Goal: Navigation & Orientation: Find specific page/section

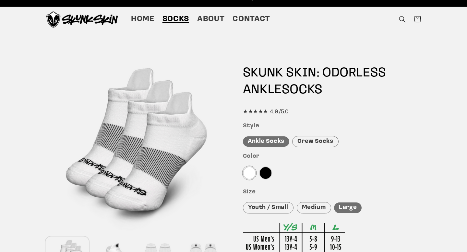
scroll to position [12, 0]
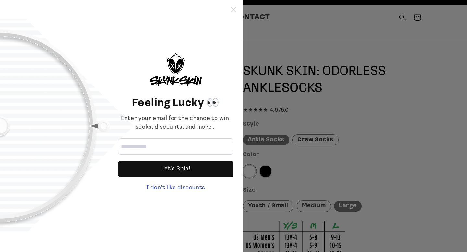
click at [235, 11] on icon at bounding box center [233, 9] width 5 height 5
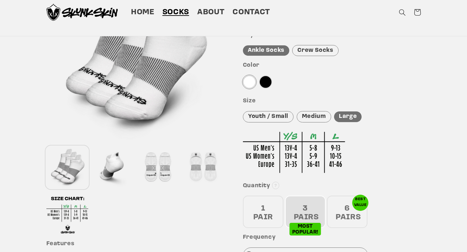
scroll to position [0, 0]
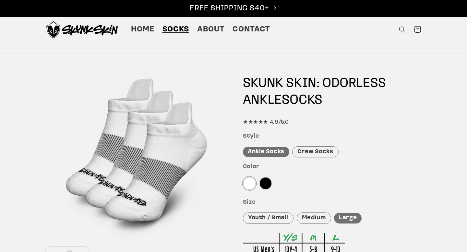
click at [265, 185] on div at bounding box center [265, 183] width 13 height 13
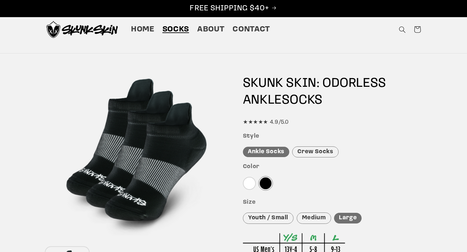
click at [249, 180] on div at bounding box center [249, 183] width 13 height 13
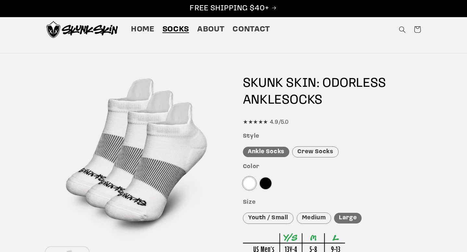
click at [264, 186] on div at bounding box center [265, 183] width 13 height 13
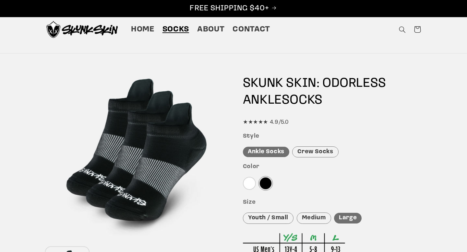
click at [249, 186] on div at bounding box center [249, 183] width 13 height 13
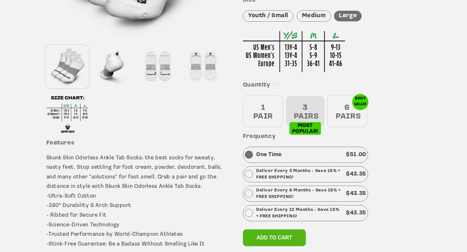
scroll to position [210, 0]
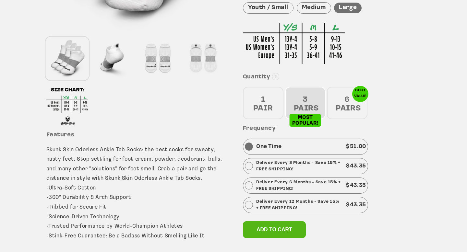
click at [340, 104] on div "6 PAIRS" at bounding box center [347, 103] width 41 height 32
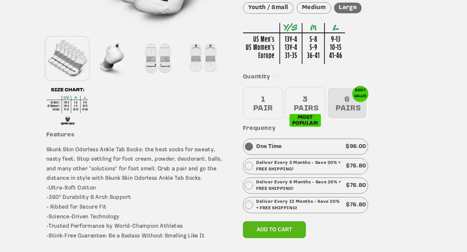
click at [277, 109] on div "1 PAIR" at bounding box center [263, 103] width 41 height 32
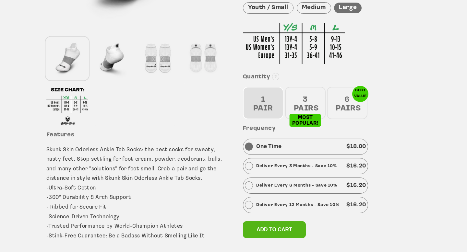
click at [303, 99] on div "3 PAIRS" at bounding box center [305, 103] width 41 height 32
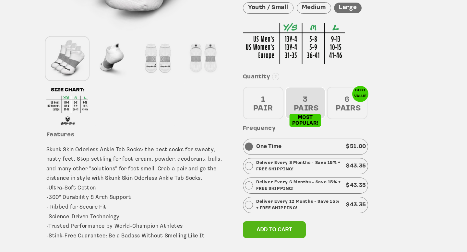
click at [334, 98] on div "6 PAIRS" at bounding box center [347, 103] width 41 height 32
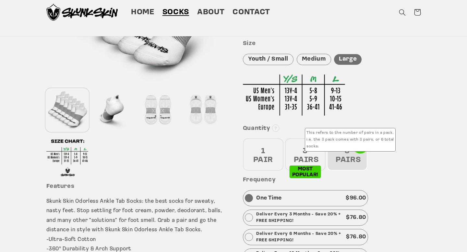
scroll to position [157, 0]
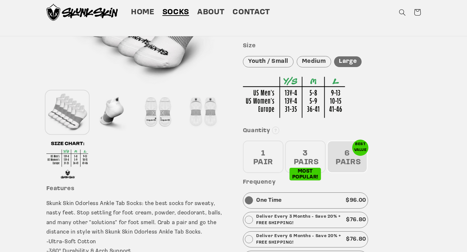
click at [310, 155] on div "3 PAIRS" at bounding box center [305, 157] width 41 height 32
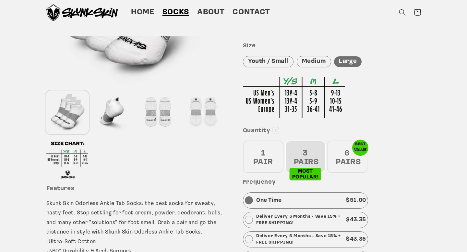
click at [341, 162] on div "6 PAIRS" at bounding box center [347, 157] width 41 height 32
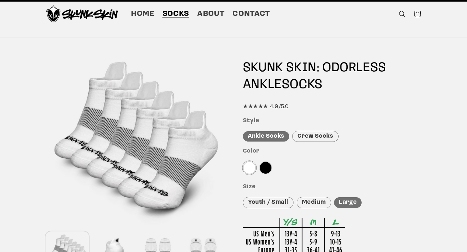
scroll to position [16, 0]
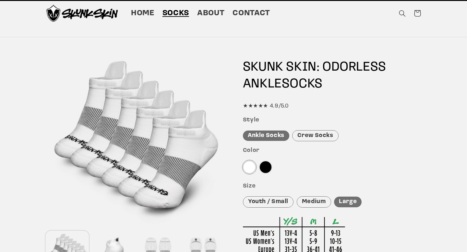
click at [266, 170] on div at bounding box center [265, 167] width 13 height 13
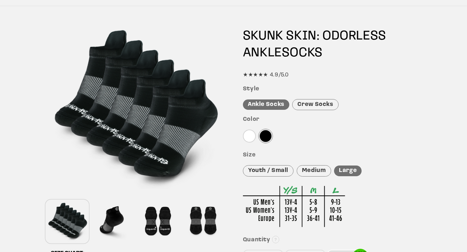
scroll to position [0, 0]
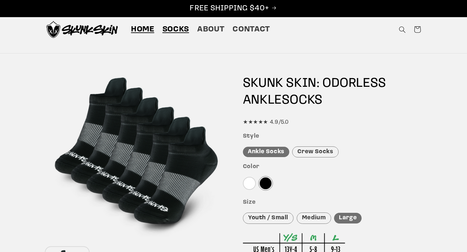
click at [151, 33] on span "Home" at bounding box center [142, 30] width 23 height 10
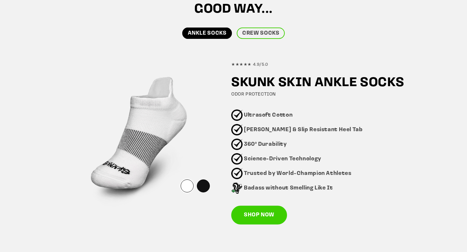
scroll to position [376, 0]
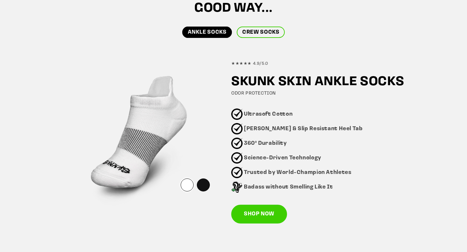
click at [258, 34] on link "CREW SOCKS" at bounding box center [261, 32] width 48 height 11
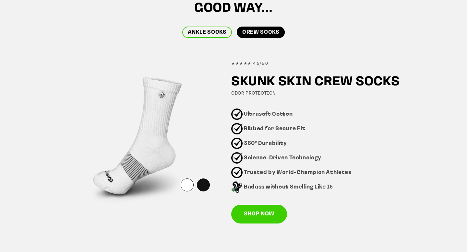
click at [223, 32] on link "ANKLE SOCKS" at bounding box center [207, 32] width 50 height 11
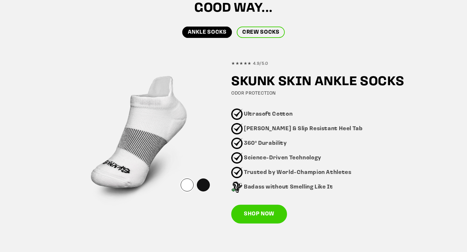
click at [240, 31] on link "CREW SOCKS" at bounding box center [261, 32] width 48 height 11
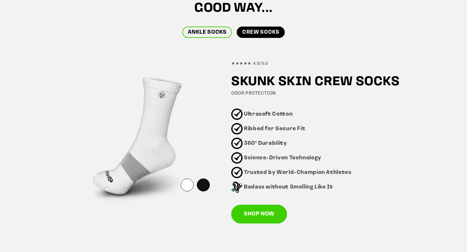
click at [222, 31] on link "ANKLE SOCKS" at bounding box center [207, 32] width 50 height 11
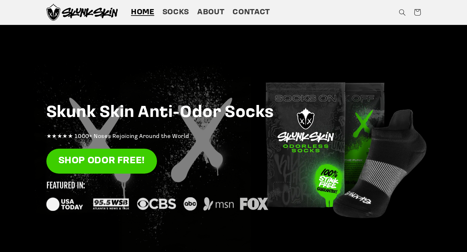
scroll to position [15, 0]
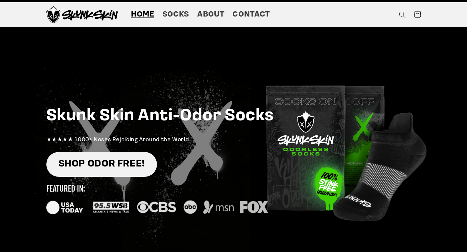
click at [97, 177] on link "SHOP ODOR FREE!" at bounding box center [101, 164] width 111 height 25
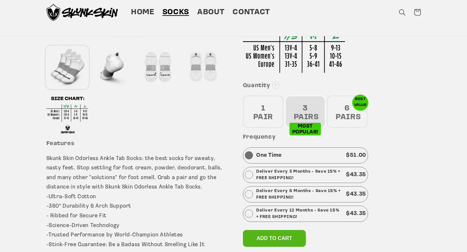
scroll to position [200, 0]
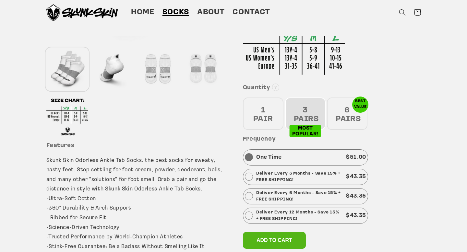
click at [278, 112] on div "1 PAIR" at bounding box center [263, 114] width 41 height 32
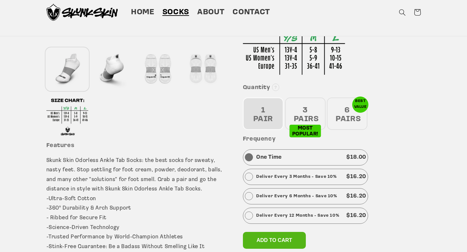
click at [315, 108] on div "3 PAIRS" at bounding box center [305, 114] width 41 height 32
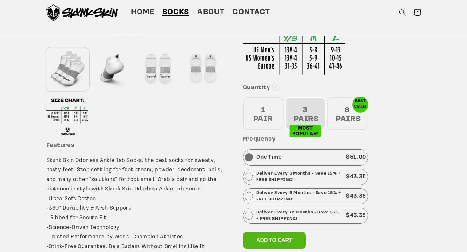
click at [331, 110] on div "6 PAIRS" at bounding box center [347, 114] width 41 height 32
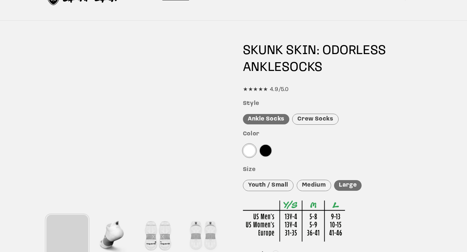
scroll to position [0, 0]
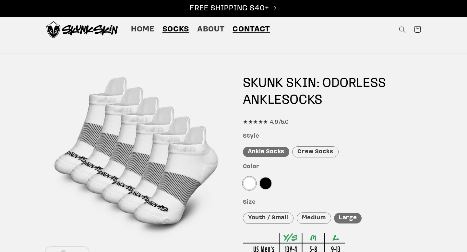
click at [259, 29] on span "Contact" at bounding box center [251, 30] width 37 height 10
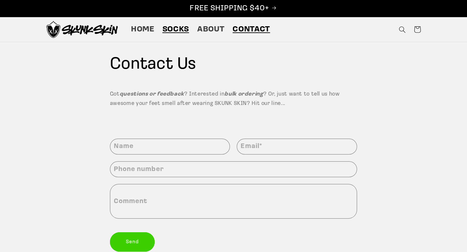
click at [176, 30] on span "Socks" at bounding box center [175, 30] width 27 height 10
